Goal: Transaction & Acquisition: Download file/media

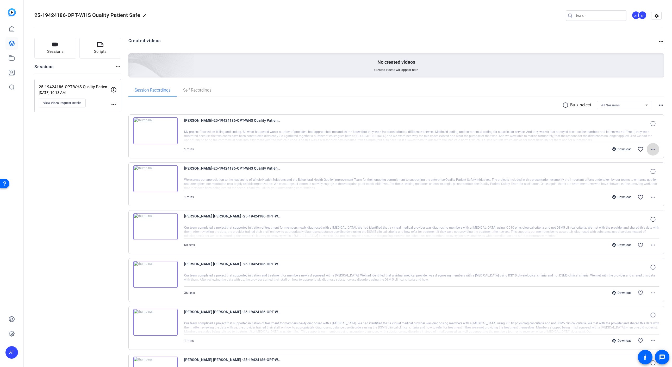
click at [653, 149] on mat-icon "more_horiz" at bounding box center [653, 149] width 6 height 6
click at [648, 174] on span "Download MP4" at bounding box center [639, 173] width 31 height 6
click at [655, 195] on mat-icon "more_horiz" at bounding box center [653, 197] width 6 height 6
click at [647, 220] on span "Download MP4" at bounding box center [639, 220] width 31 height 6
click at [654, 246] on mat-icon "more_horiz" at bounding box center [653, 245] width 6 height 6
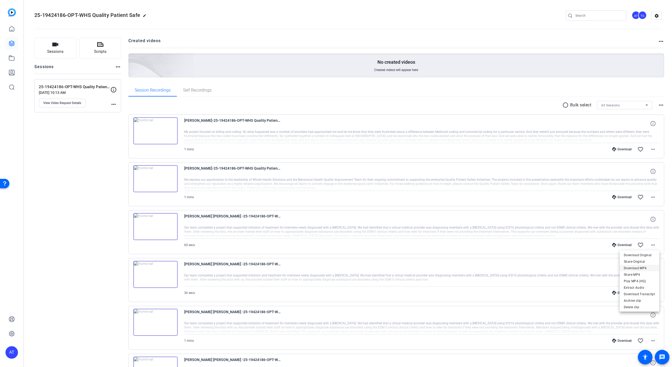
click at [646, 268] on span "Download MP4" at bounding box center [639, 268] width 31 height 6
click at [656, 293] on span at bounding box center [653, 293] width 13 height 13
click at [648, 315] on span "Download MP4" at bounding box center [639, 316] width 31 height 6
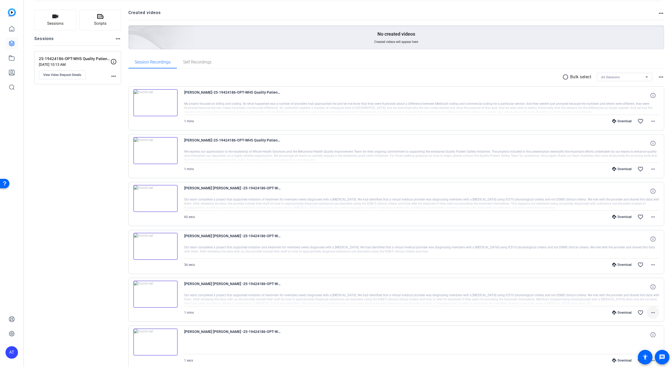
scroll to position [41, 0]
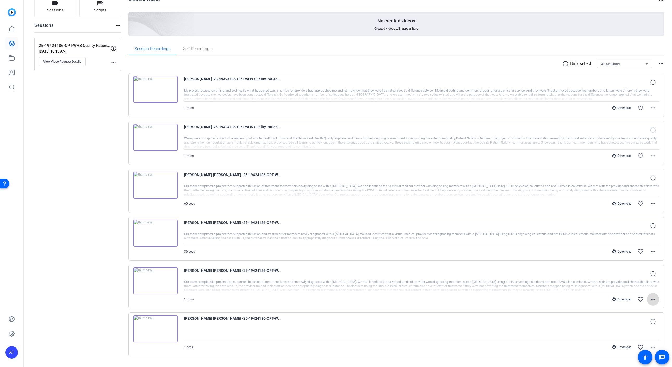
click at [654, 301] on mat-icon "more_horiz" at bounding box center [653, 300] width 6 height 6
click at [648, 320] on span "Download MP4" at bounding box center [639, 322] width 31 height 6
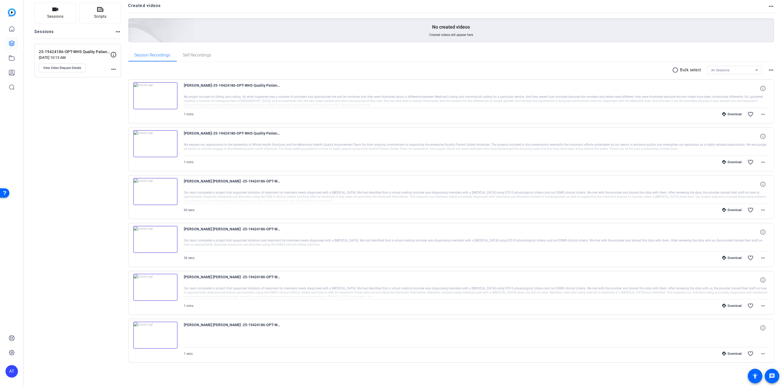
scroll to position [34, 0]
